Goal: Transaction & Acquisition: Purchase product/service

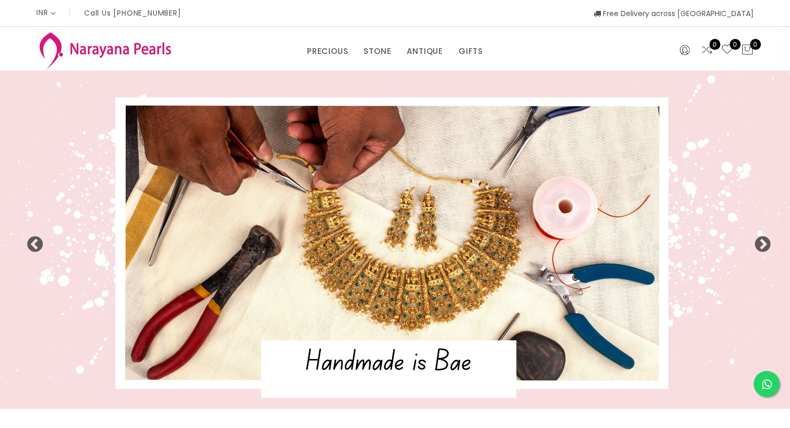
select select "INR"
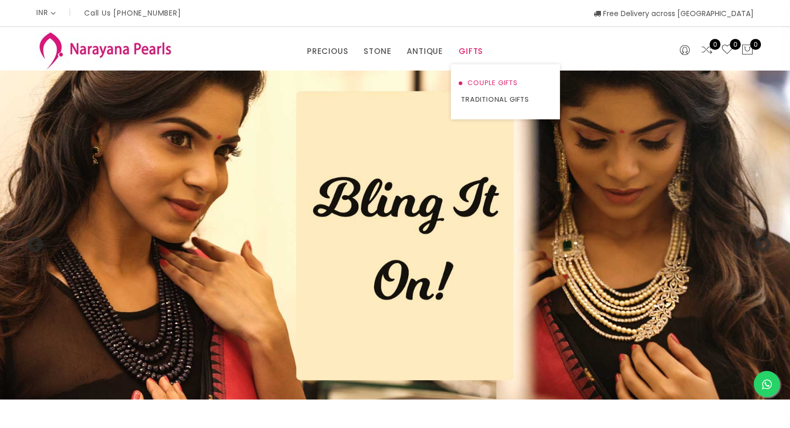
click at [477, 80] on link "COUPLE GIFTS" at bounding box center [505, 83] width 88 height 17
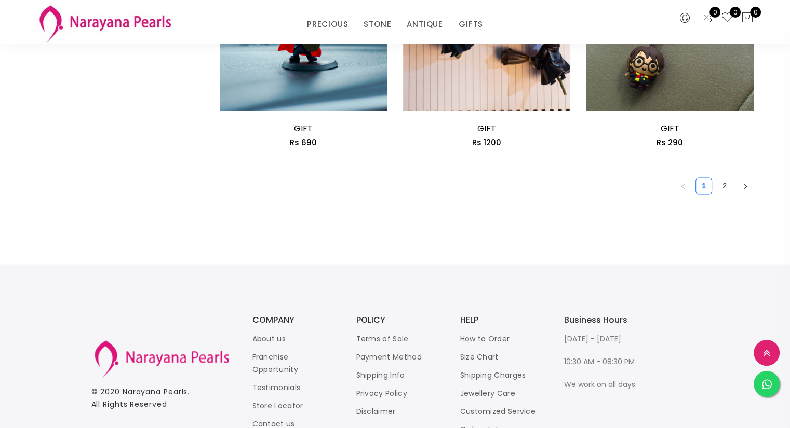
scroll to position [1557, 0]
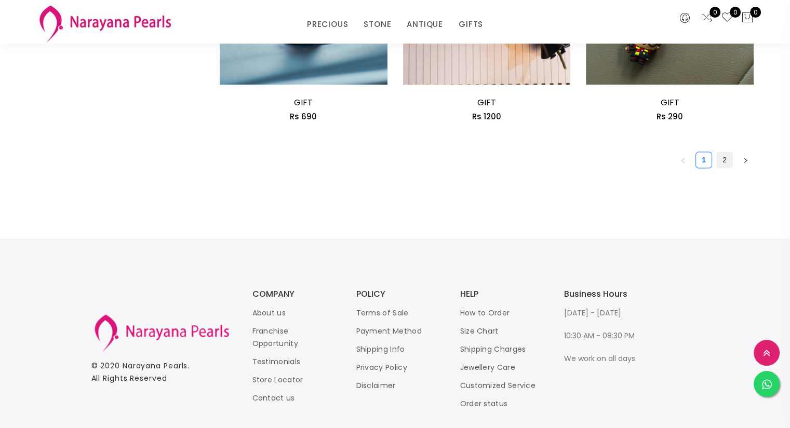
click at [723, 160] on link "2" at bounding box center [724, 160] width 16 height 16
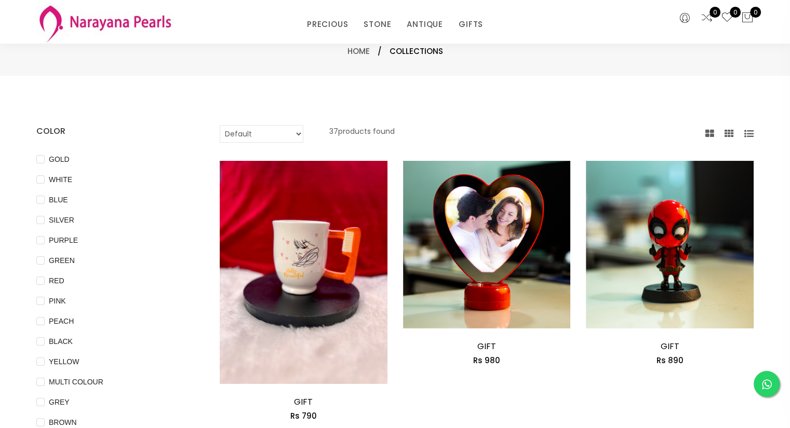
scroll to position [104, 0]
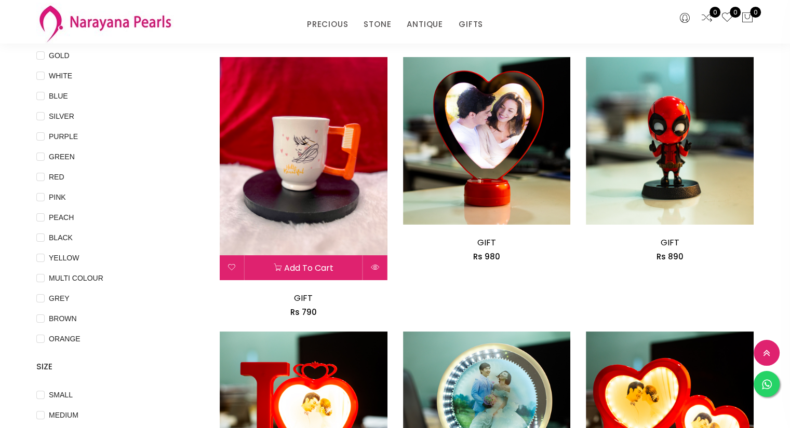
click at [314, 141] on img at bounding box center [304, 168] width 168 height 223
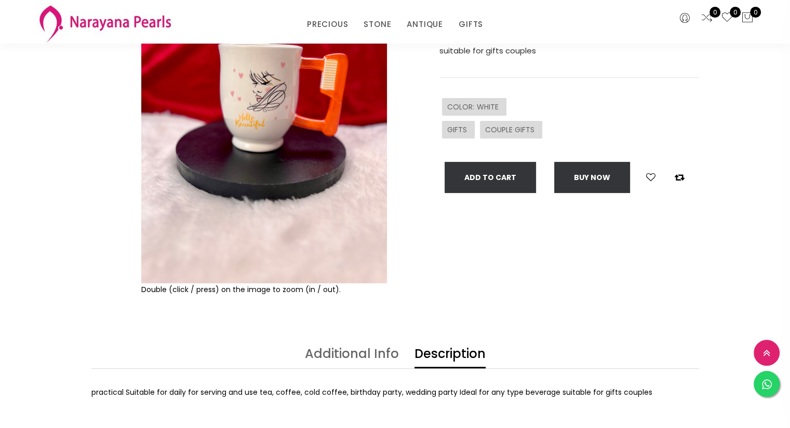
scroll to position [156, 0]
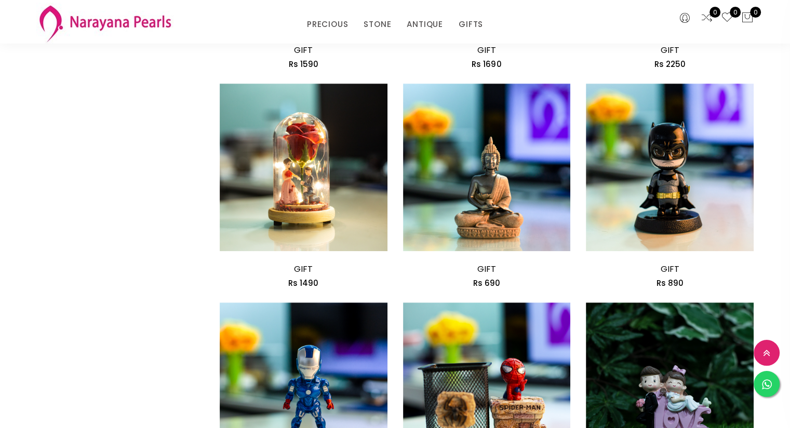
scroll to position [311, 0]
